Goal: Task Accomplishment & Management: Use online tool/utility

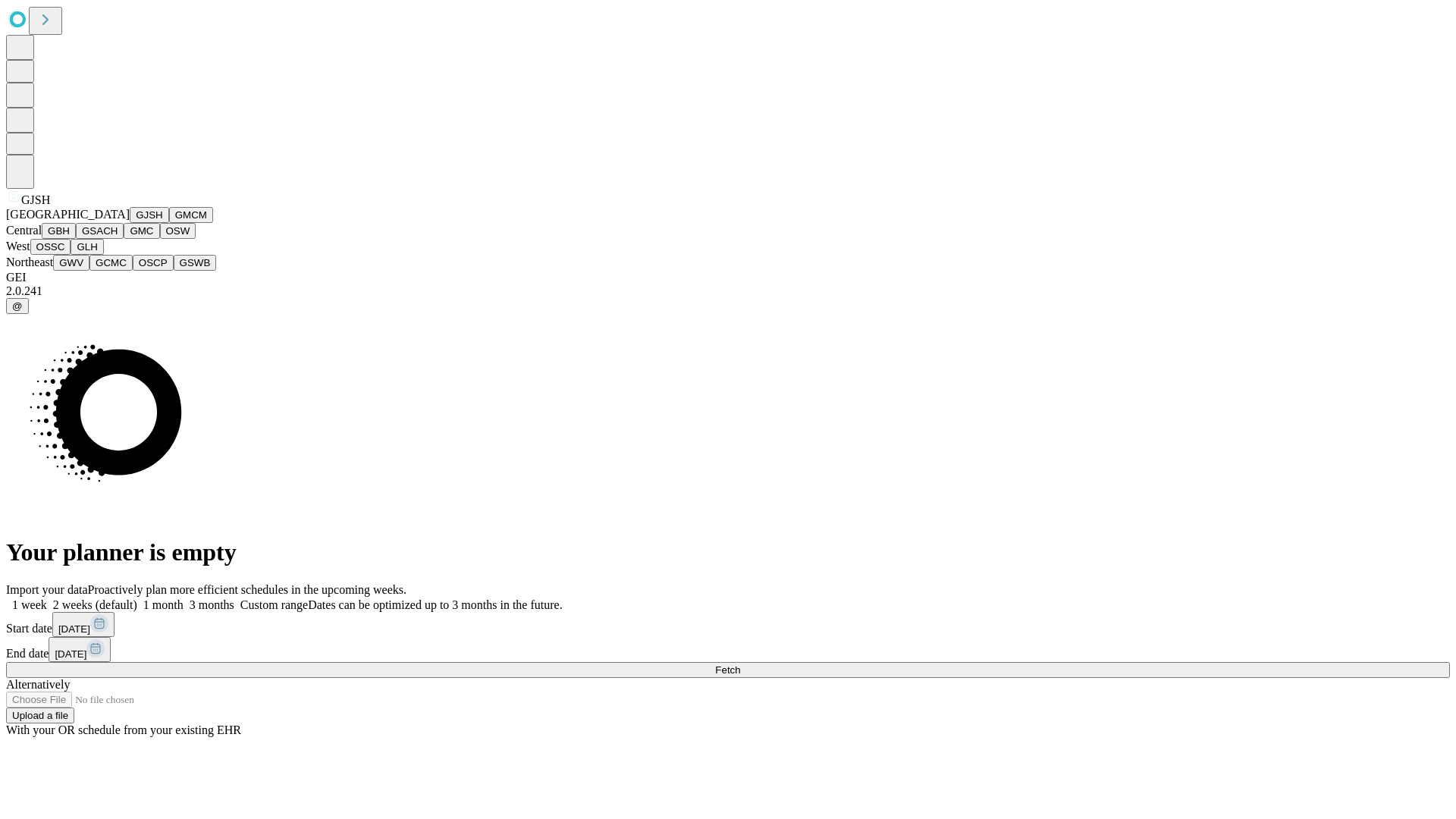
click at [130, 223] on button "GJSH" at bounding box center [149, 215] width 39 height 16
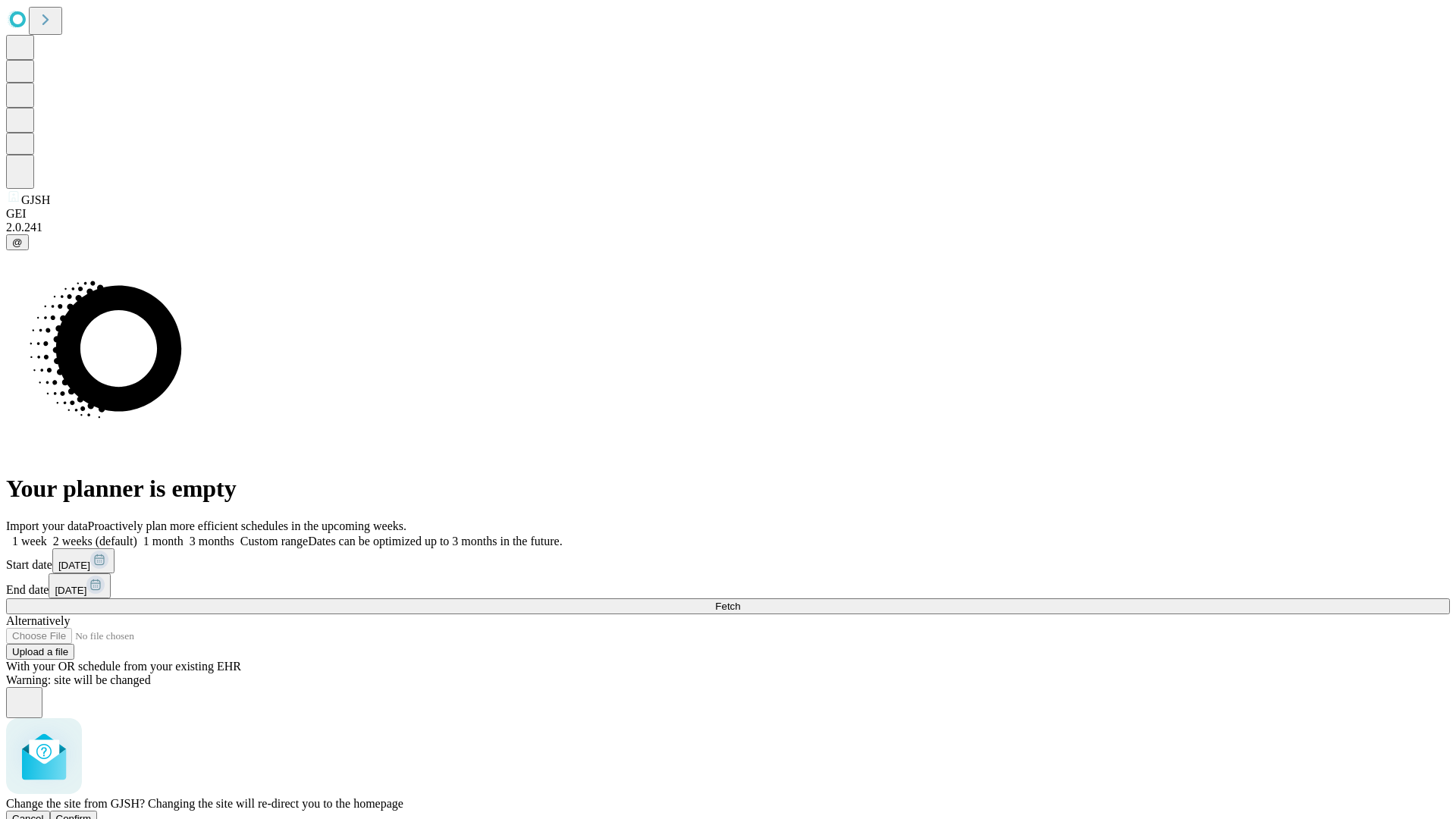
click at [91, 813] on span "Confirm" at bounding box center [74, 818] width 36 height 12
click at [47, 534] on label "1 week" at bounding box center [27, 540] width 41 height 13
click at [740, 600] on span "Fetch" at bounding box center [728, 606] width 25 height 12
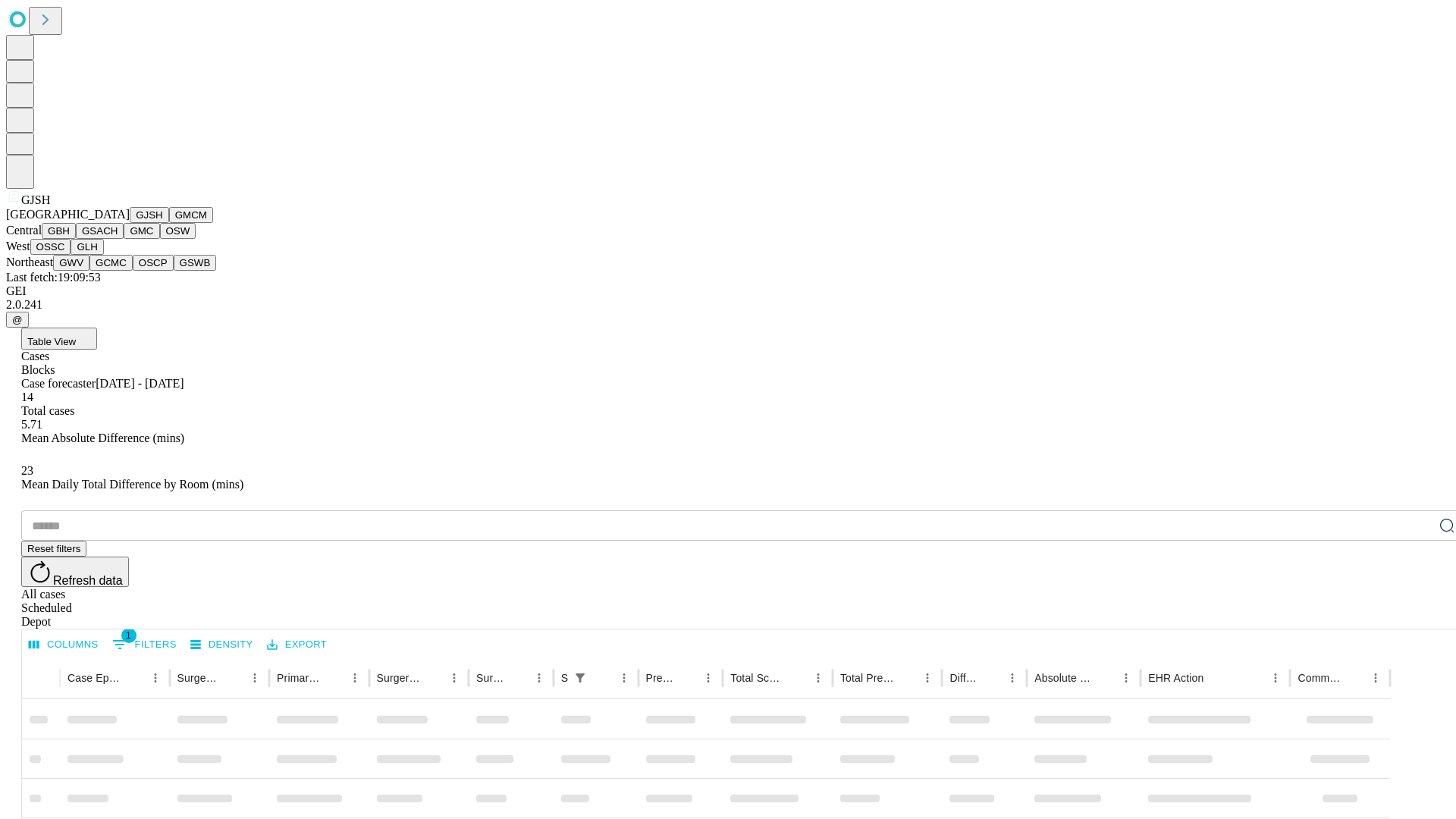
click at [170, 223] on button "GMCM" at bounding box center [191, 215] width 44 height 16
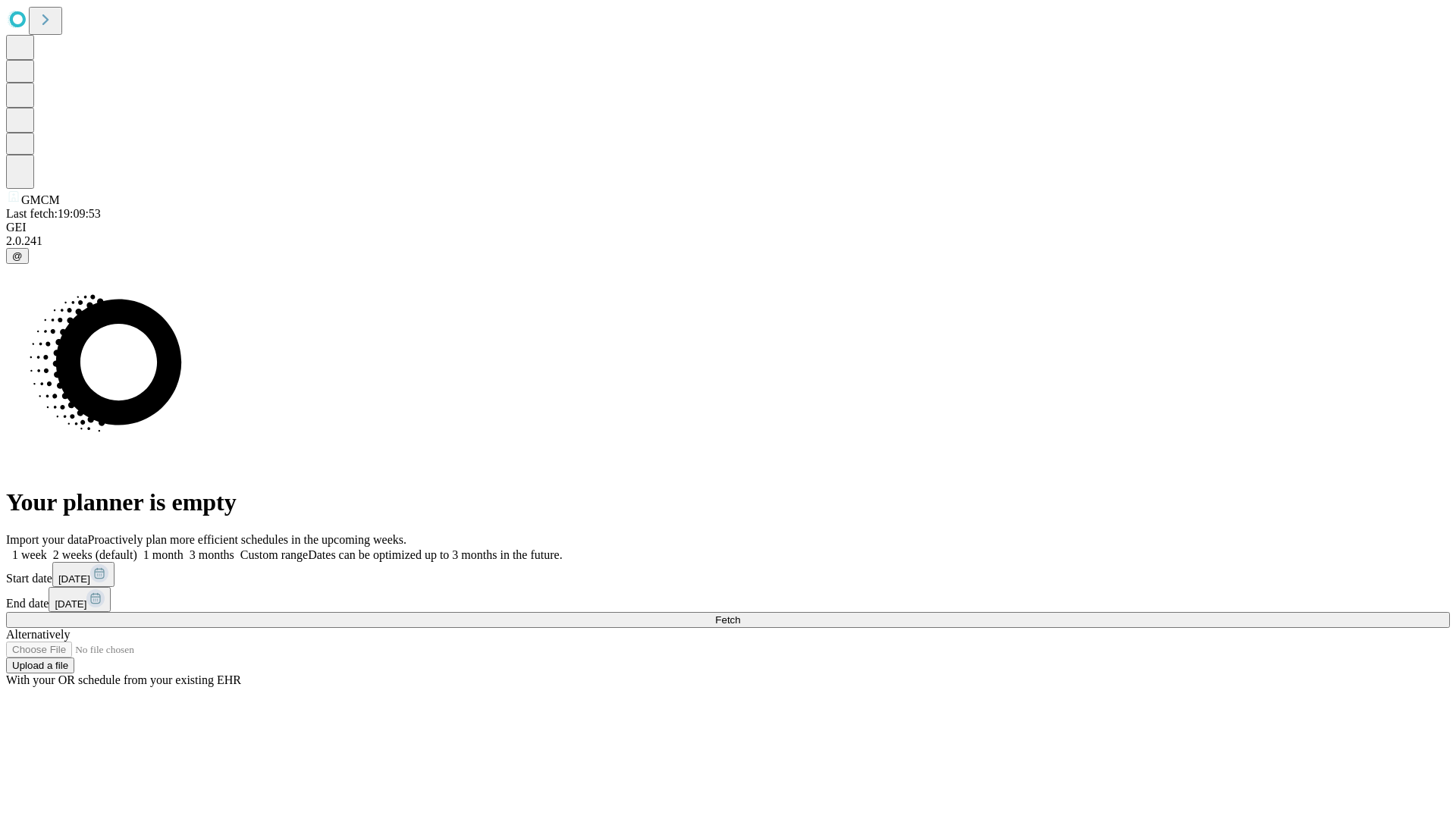
click at [47, 548] on label "1 week" at bounding box center [27, 554] width 41 height 13
click at [740, 614] on span "Fetch" at bounding box center [728, 619] width 25 height 12
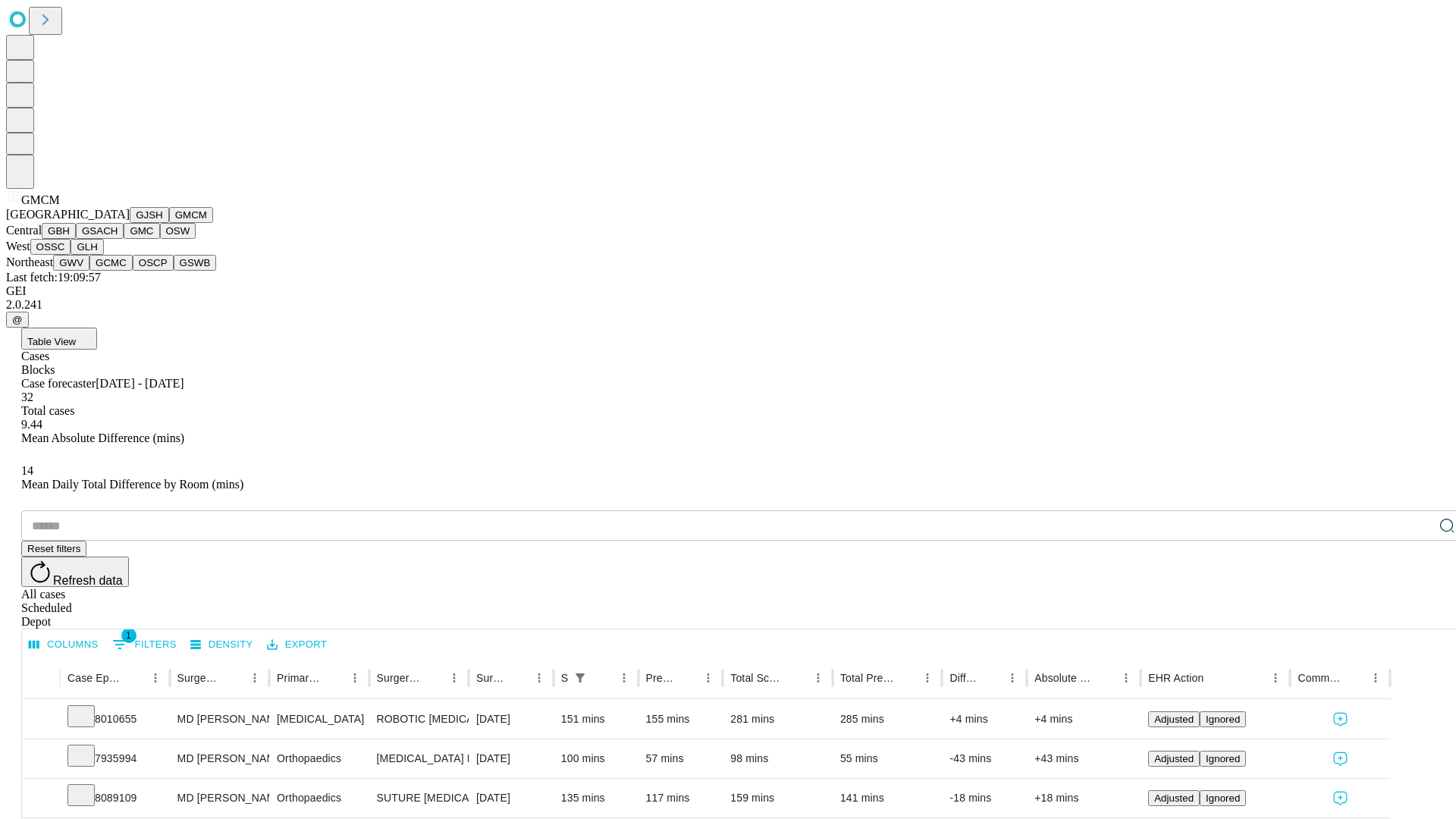
click at [76, 239] on button "GBH" at bounding box center [59, 230] width 34 height 16
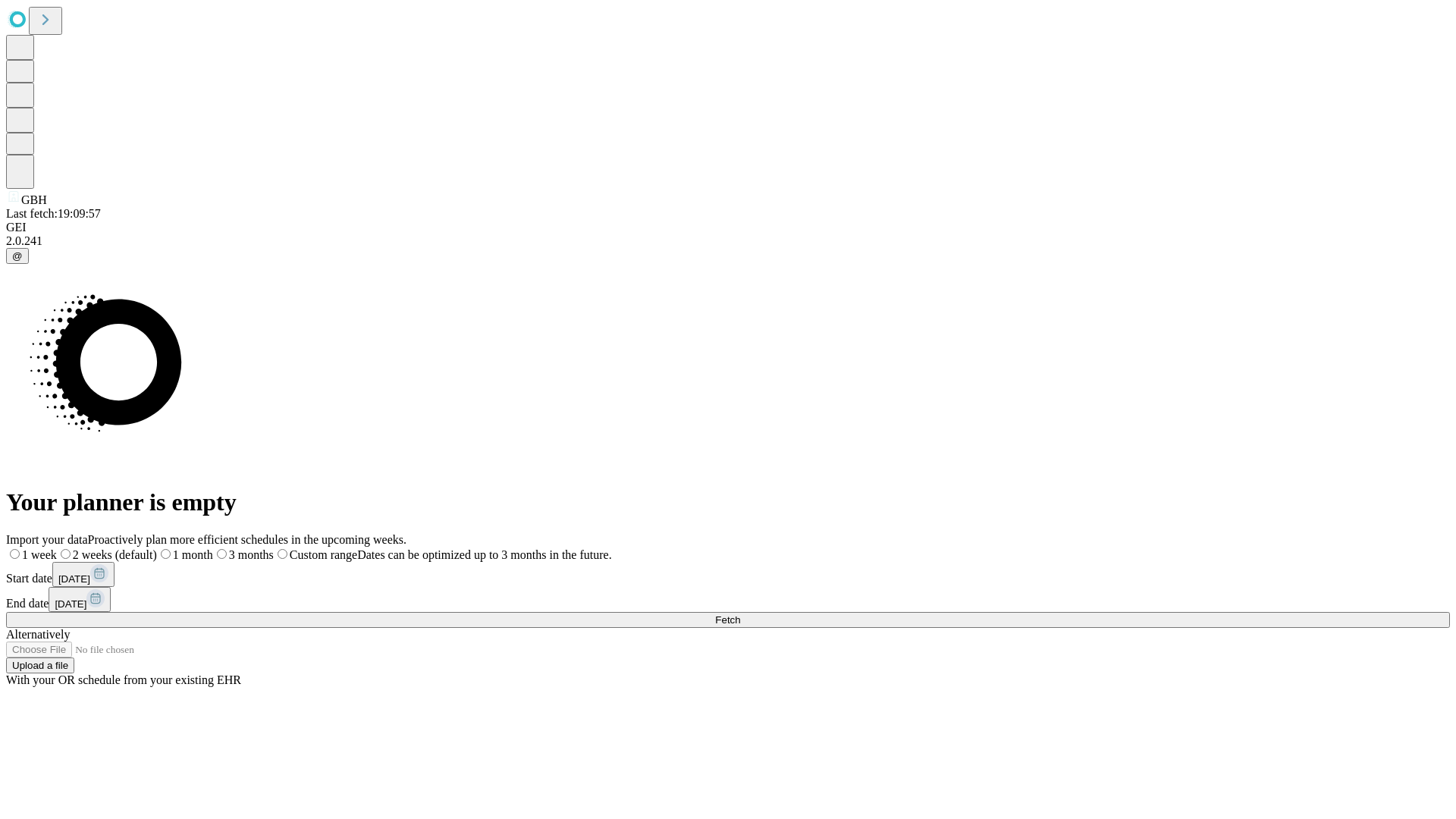
click at [57, 548] on label "1 week" at bounding box center [31, 554] width 51 height 13
click at [740, 614] on span "Fetch" at bounding box center [728, 619] width 25 height 12
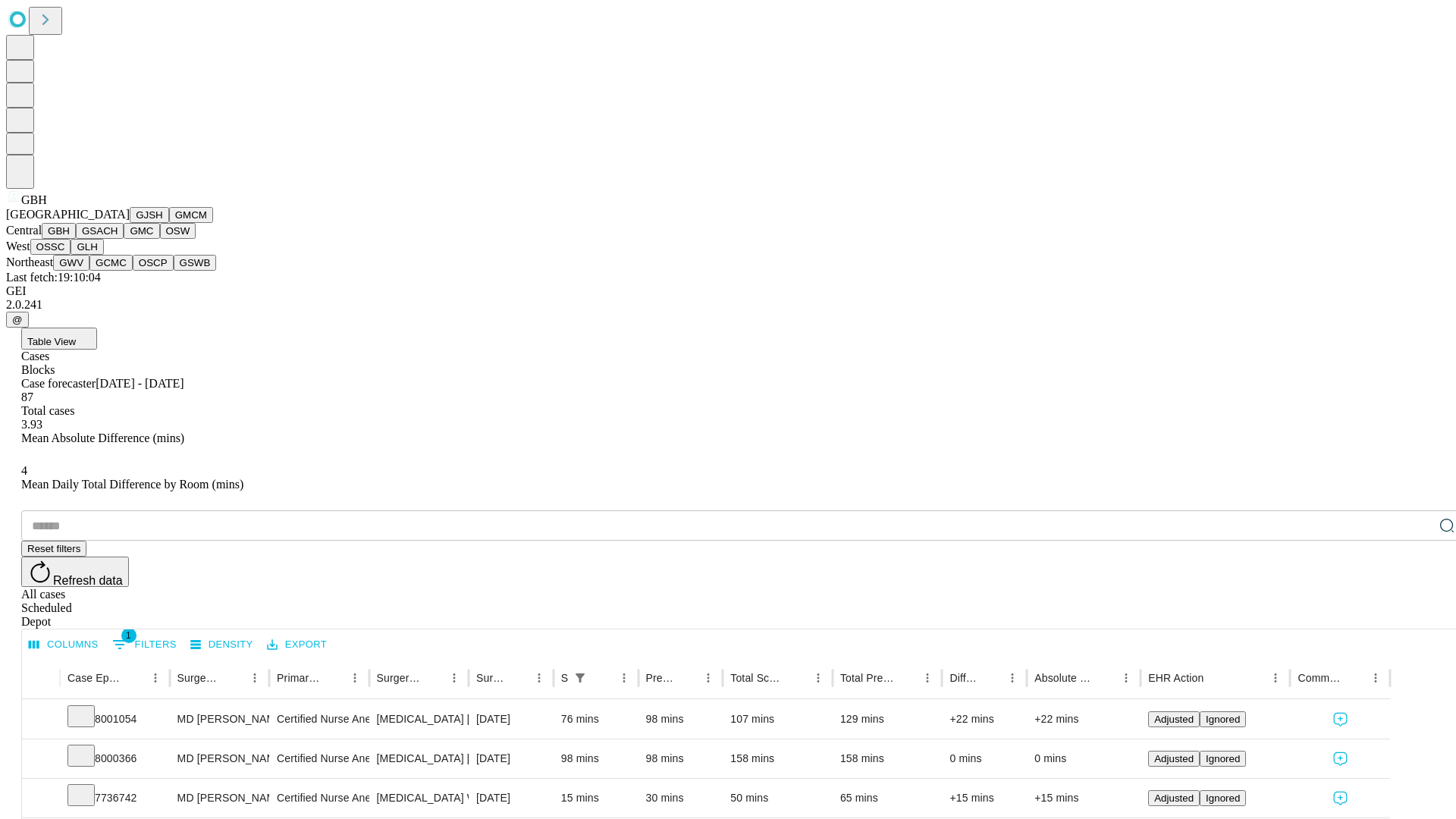
click at [117, 239] on button "GSACH" at bounding box center [99, 230] width 48 height 16
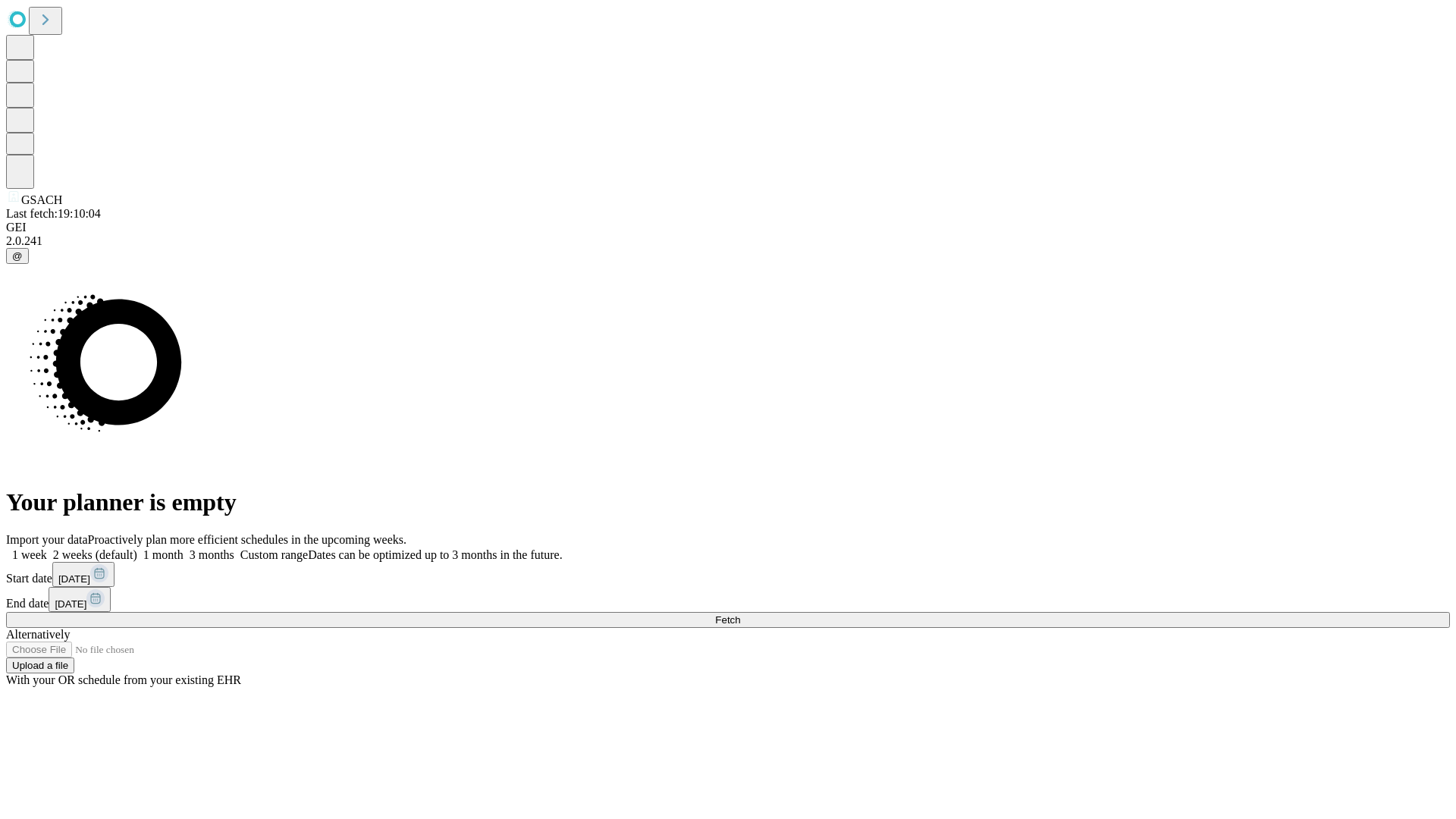
click at [47, 548] on label "1 week" at bounding box center [27, 554] width 41 height 13
click at [740, 614] on span "Fetch" at bounding box center [728, 619] width 25 height 12
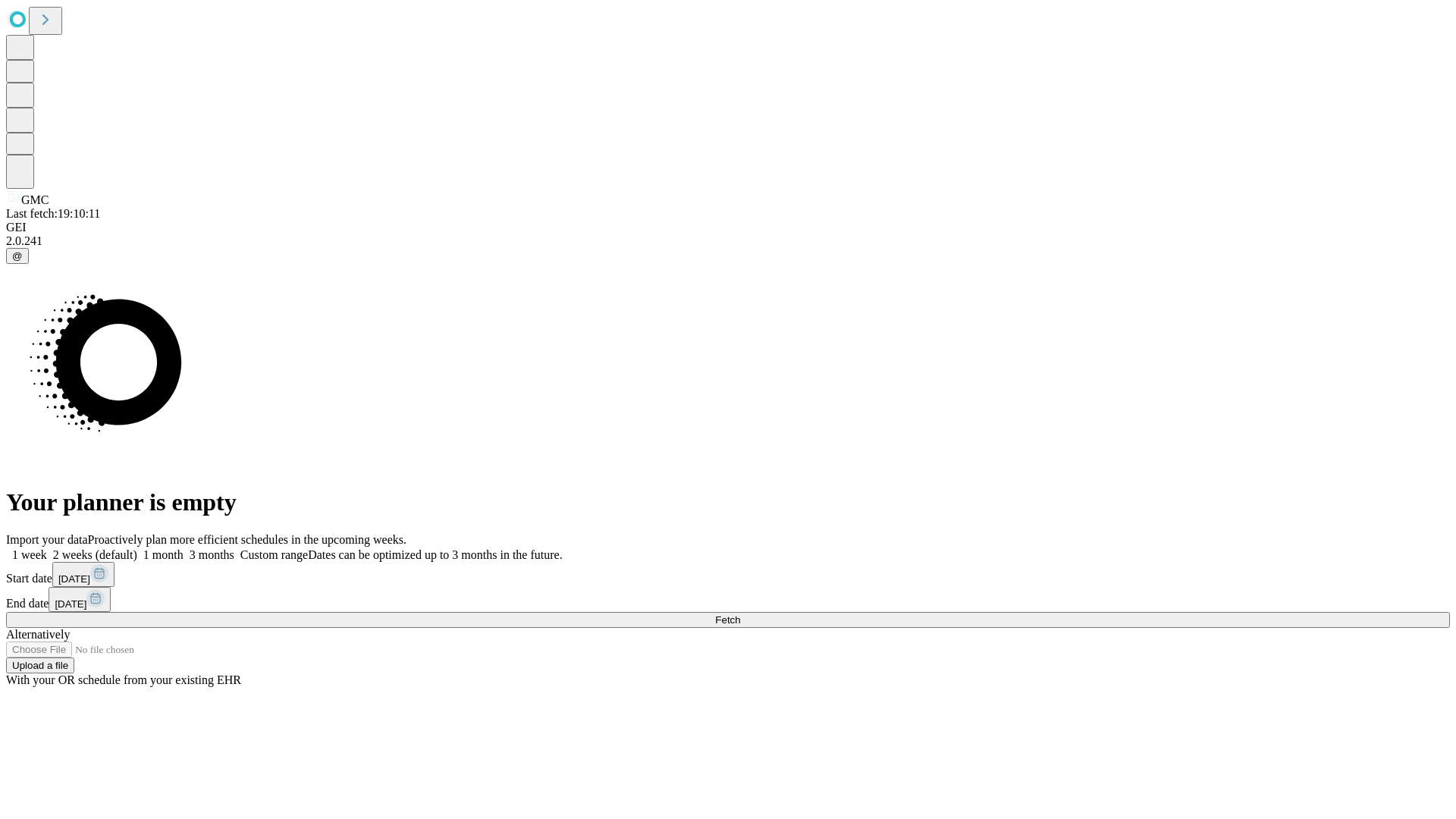
click at [47, 548] on label "1 week" at bounding box center [27, 554] width 41 height 13
click at [740, 614] on span "Fetch" at bounding box center [728, 619] width 25 height 12
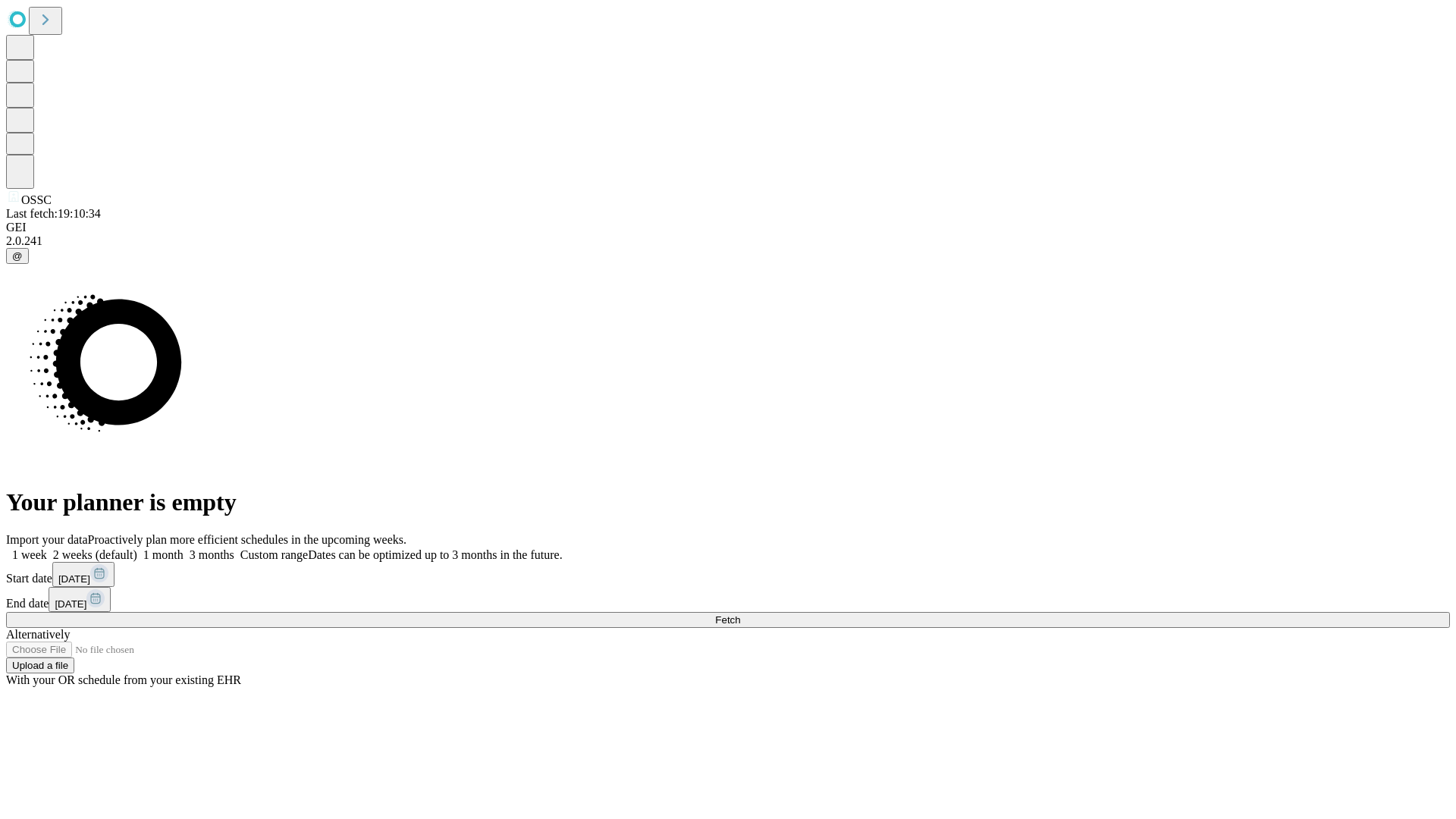
click at [47, 548] on label "1 week" at bounding box center [27, 554] width 41 height 13
click at [740, 614] on span "Fetch" at bounding box center [728, 619] width 25 height 12
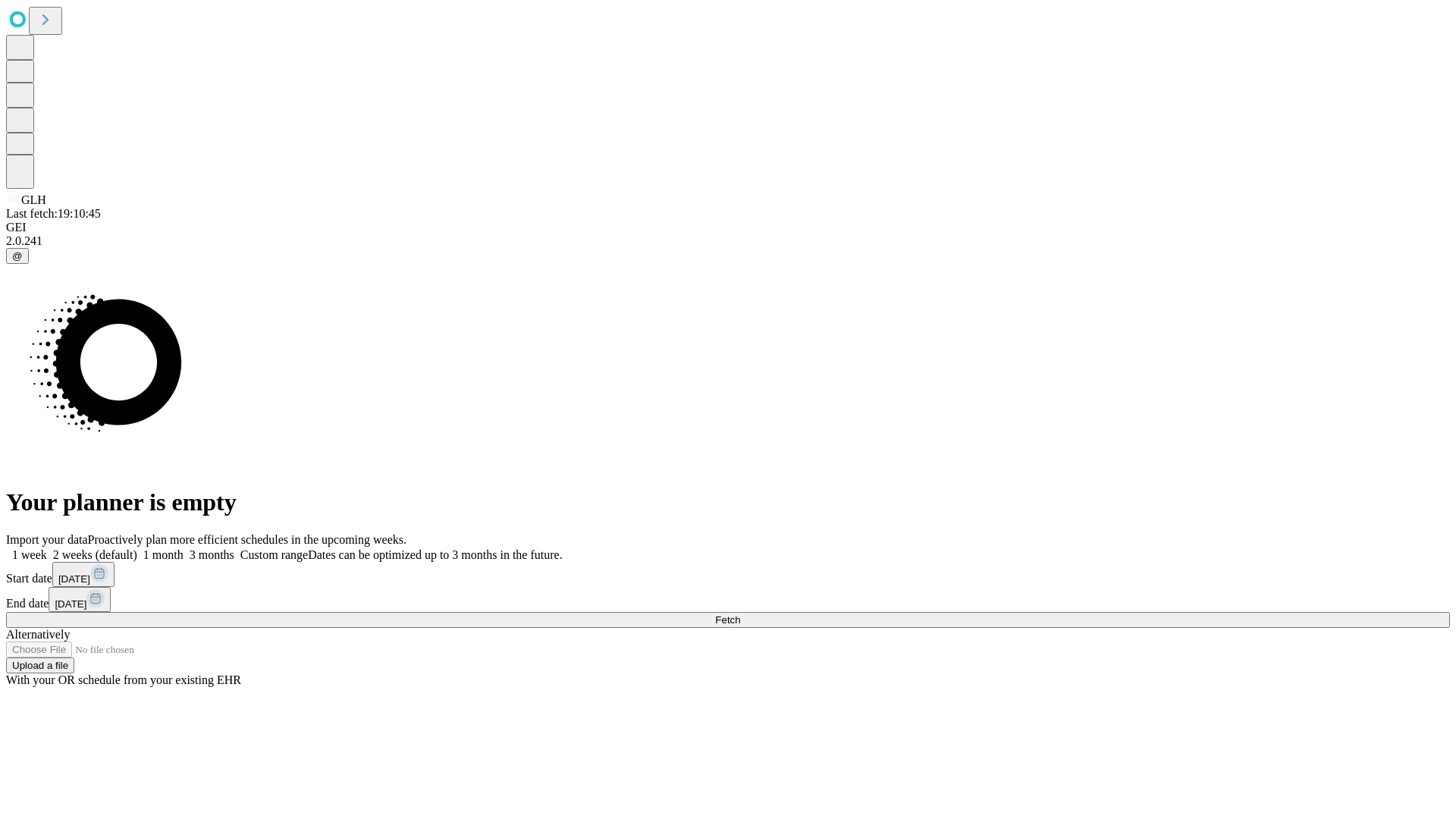
click at [47, 548] on label "1 week" at bounding box center [27, 554] width 41 height 13
click at [740, 614] on span "Fetch" at bounding box center [728, 619] width 25 height 12
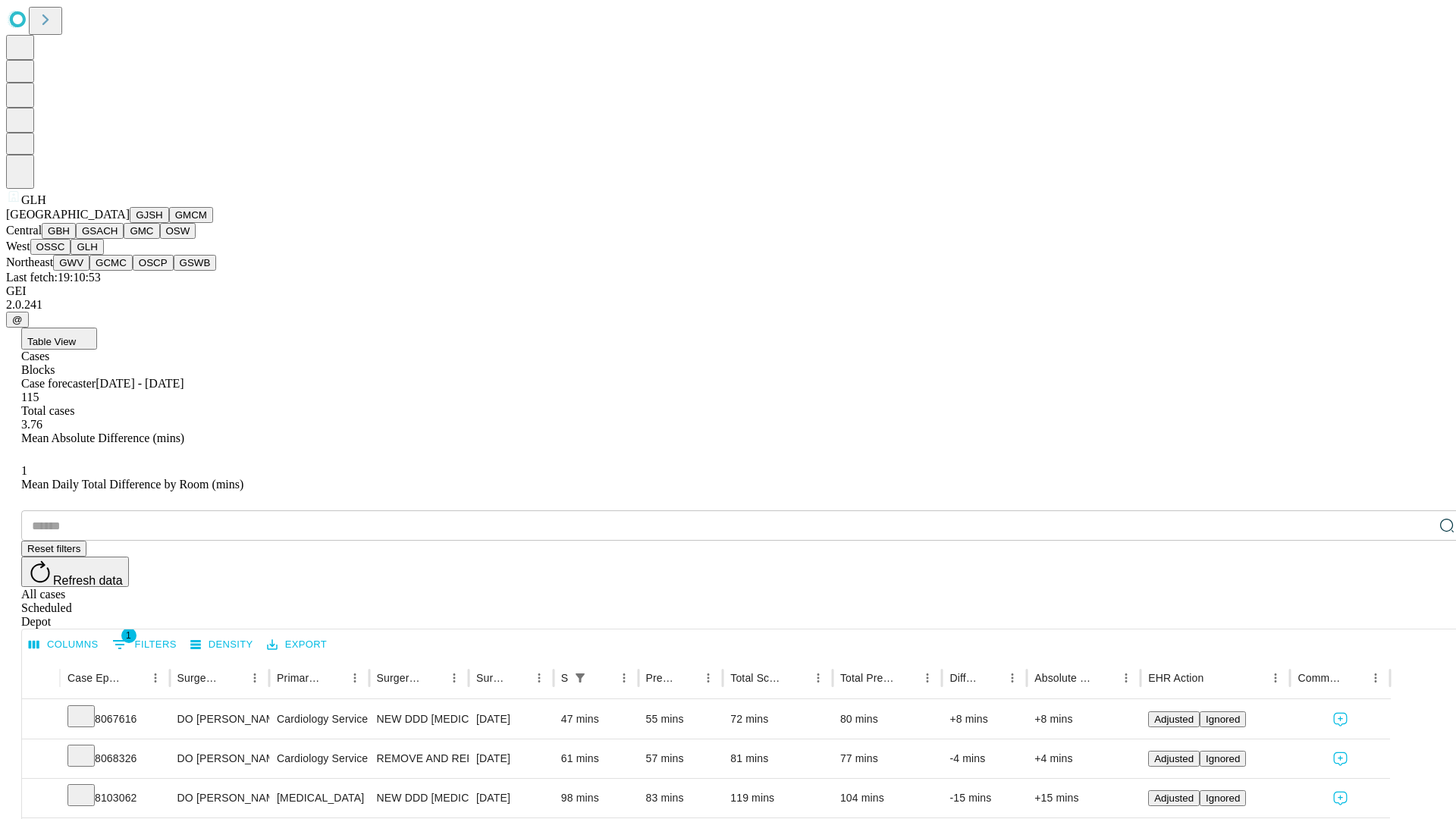
click at [90, 271] on button "GWV" at bounding box center [71, 262] width 37 height 16
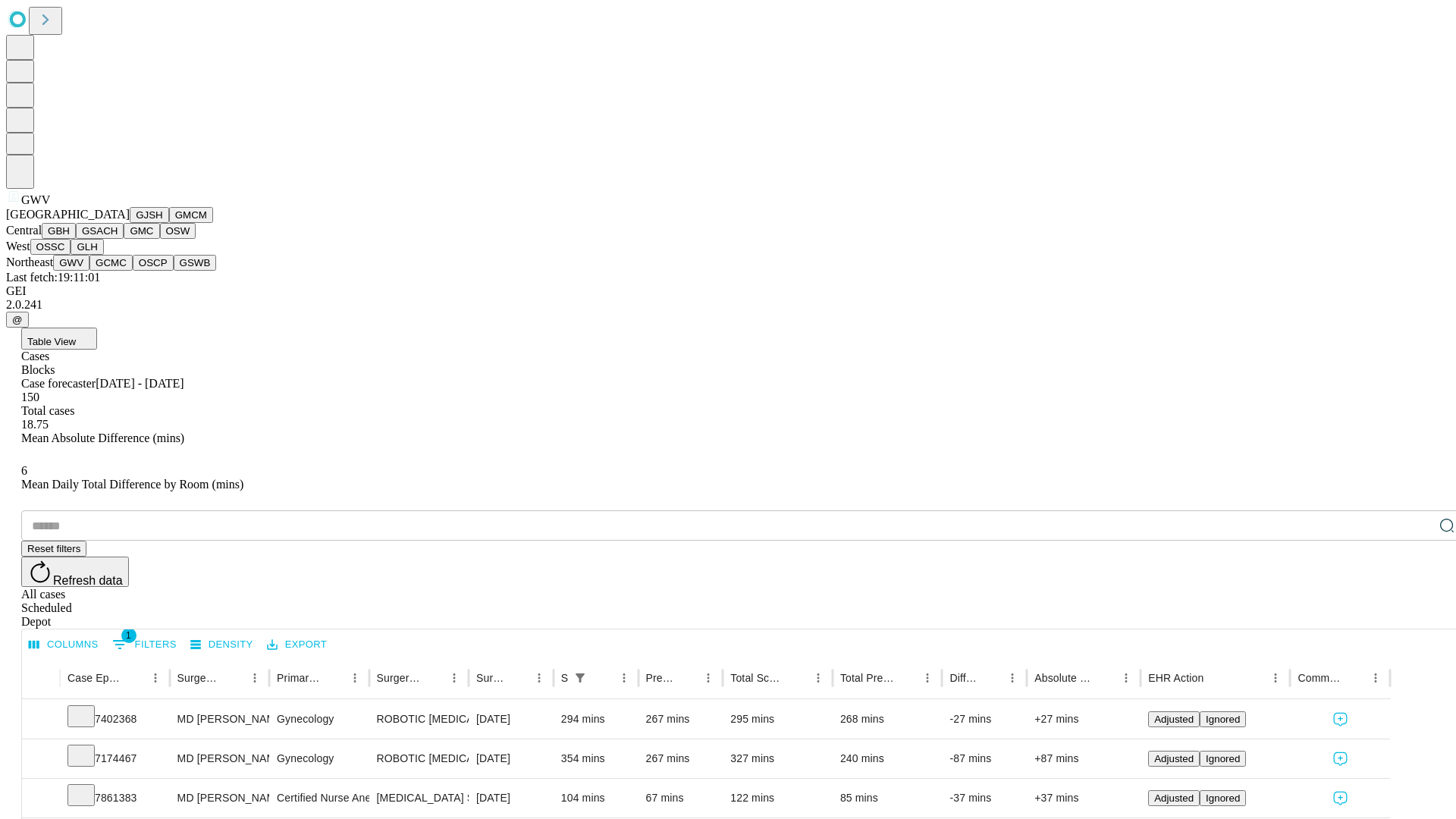
click at [117, 271] on button "GCMC" at bounding box center [111, 262] width 43 height 16
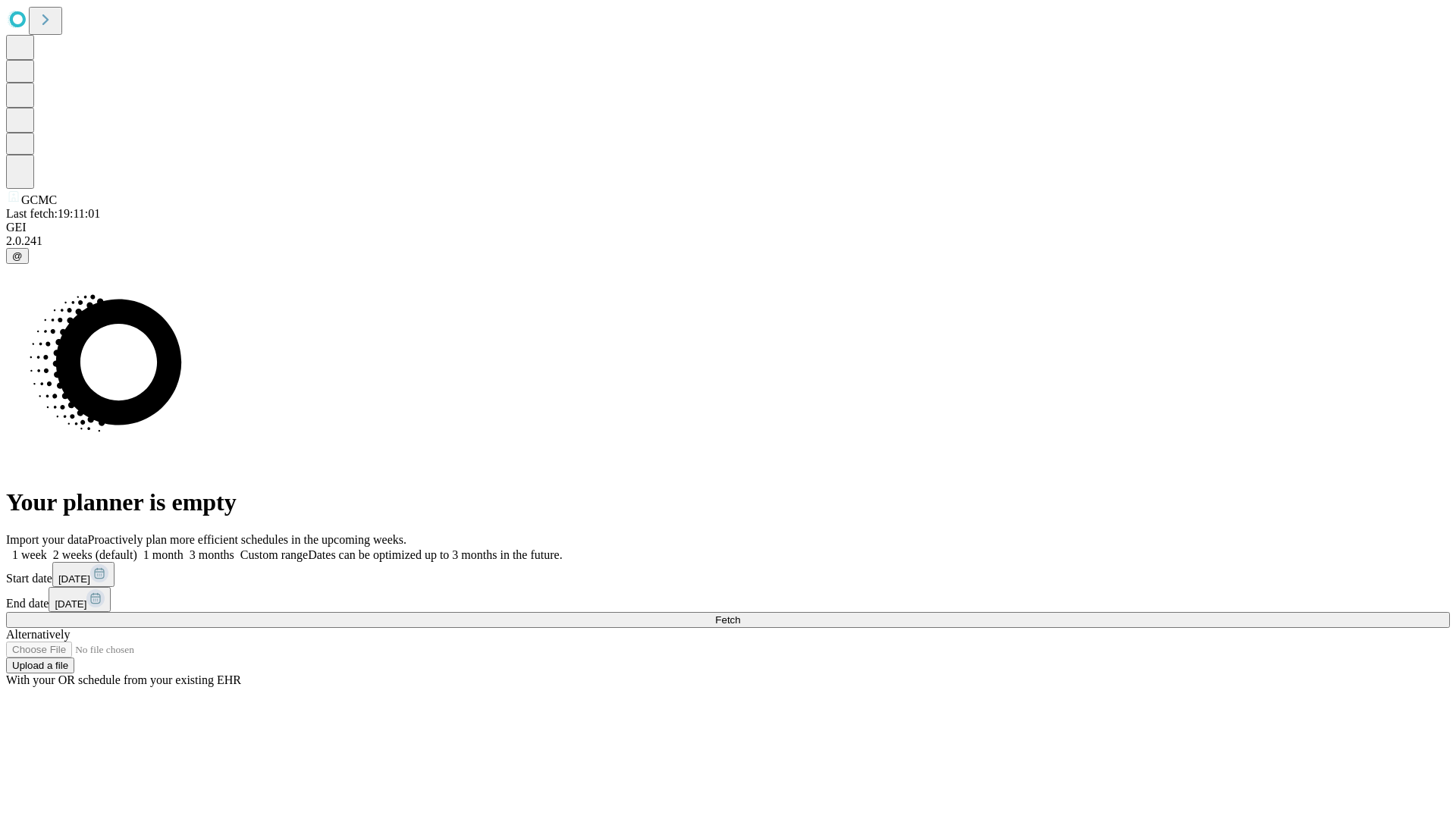
click at [47, 548] on label "1 week" at bounding box center [27, 554] width 41 height 13
click at [740, 614] on span "Fetch" at bounding box center [728, 619] width 25 height 12
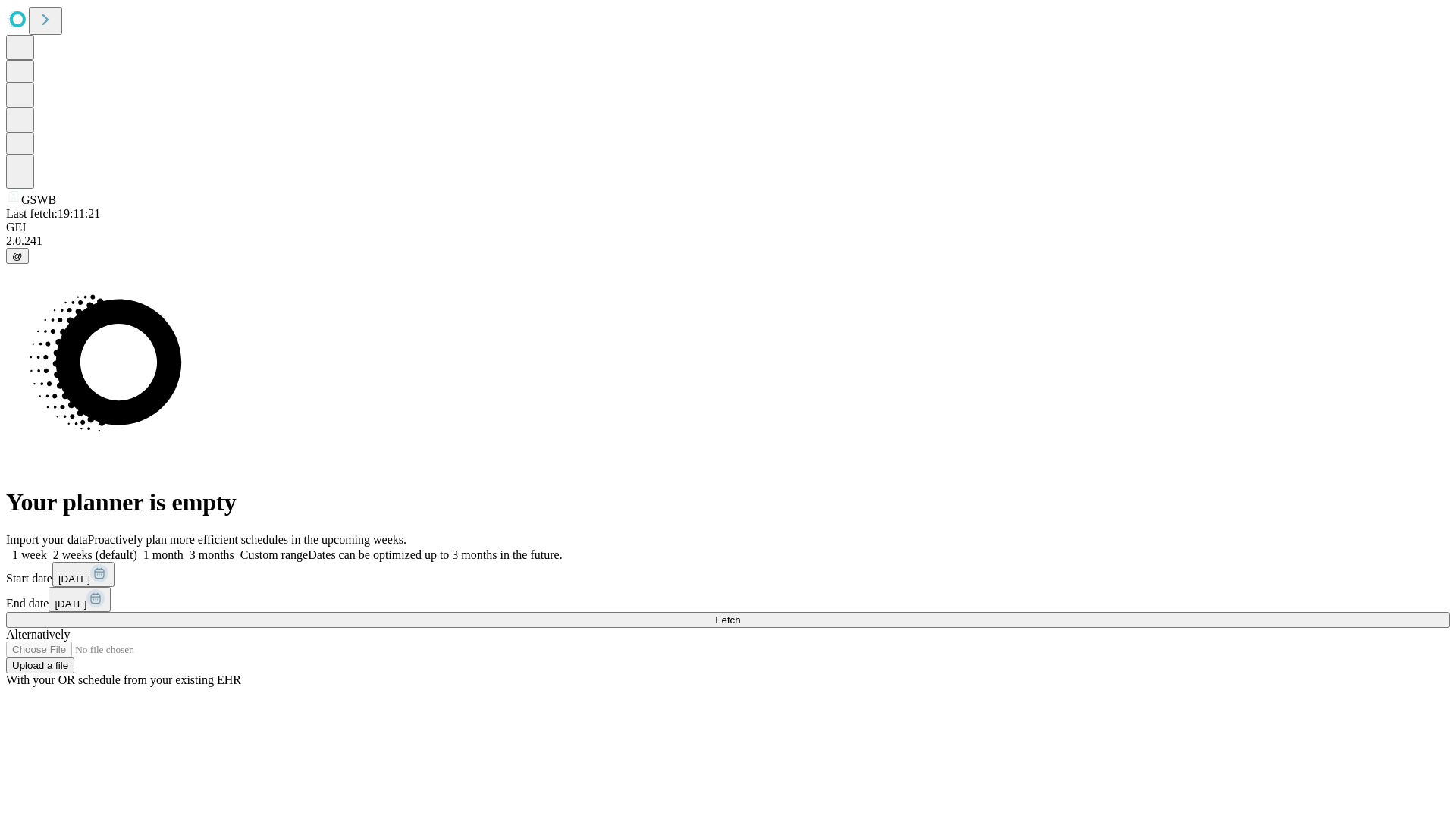
click at [47, 548] on label "1 week" at bounding box center [27, 554] width 41 height 13
click at [740, 614] on span "Fetch" at bounding box center [728, 619] width 25 height 12
